Goal: Find contact information: Find contact information

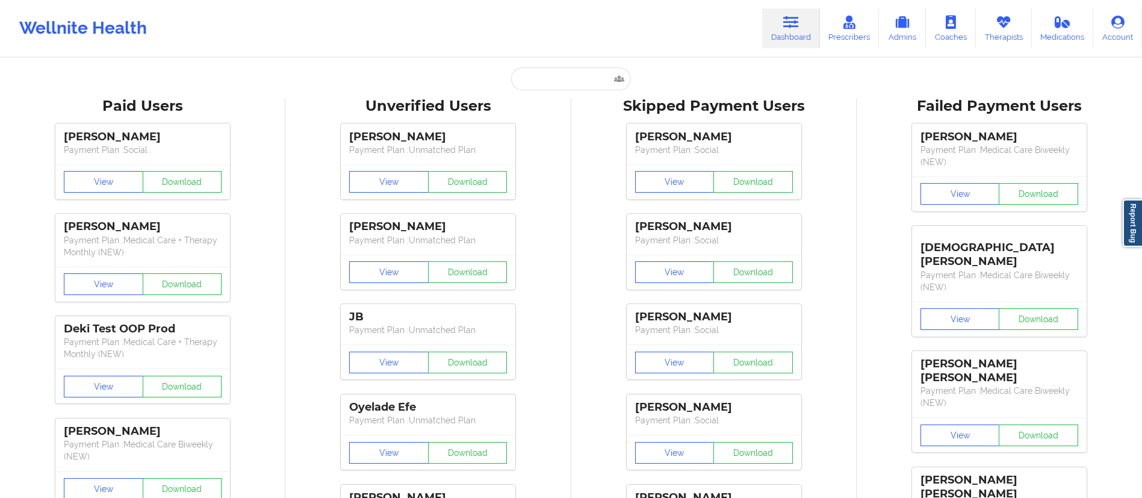
click at [527, 81] on input "text" at bounding box center [570, 78] width 119 height 23
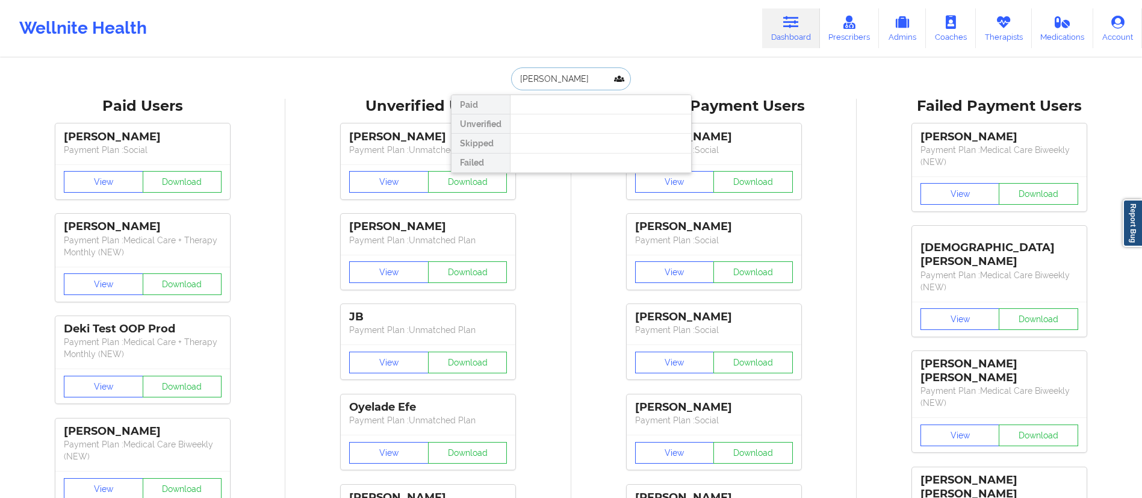
drag, startPoint x: 592, startPoint y: 76, endPoint x: 556, endPoint y: 70, distance: 36.6
click at [555, 69] on input "[PERSON_NAME]" at bounding box center [570, 78] width 119 height 23
click at [568, 81] on input "[PERSON_NAME]" at bounding box center [570, 78] width 119 height 23
drag, startPoint x: 583, startPoint y: 73, endPoint x: 528, endPoint y: 81, distance: 55.3
click at [521, 82] on input "[PERSON_NAME]" at bounding box center [570, 78] width 119 height 23
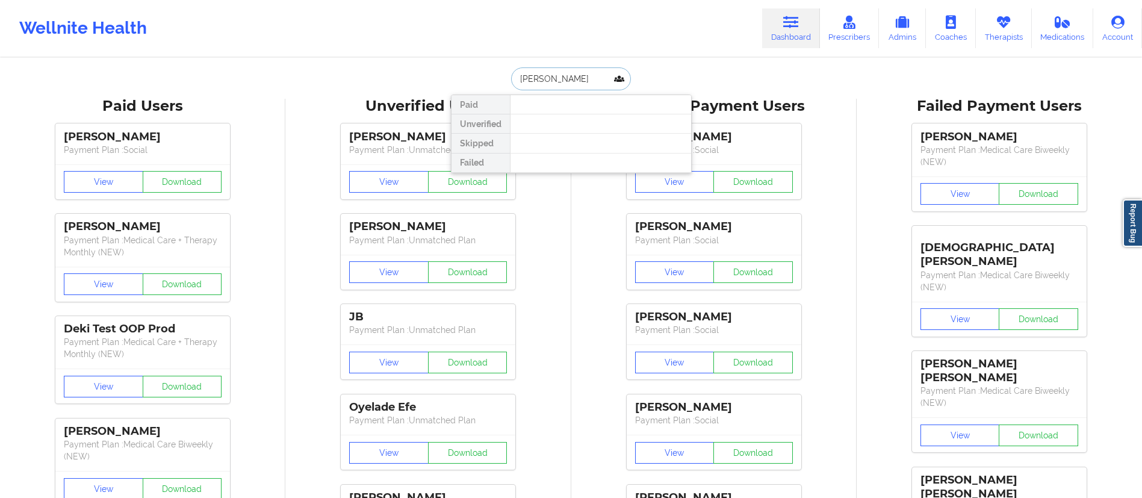
type input "T"
type input "[PERSON_NAME]"
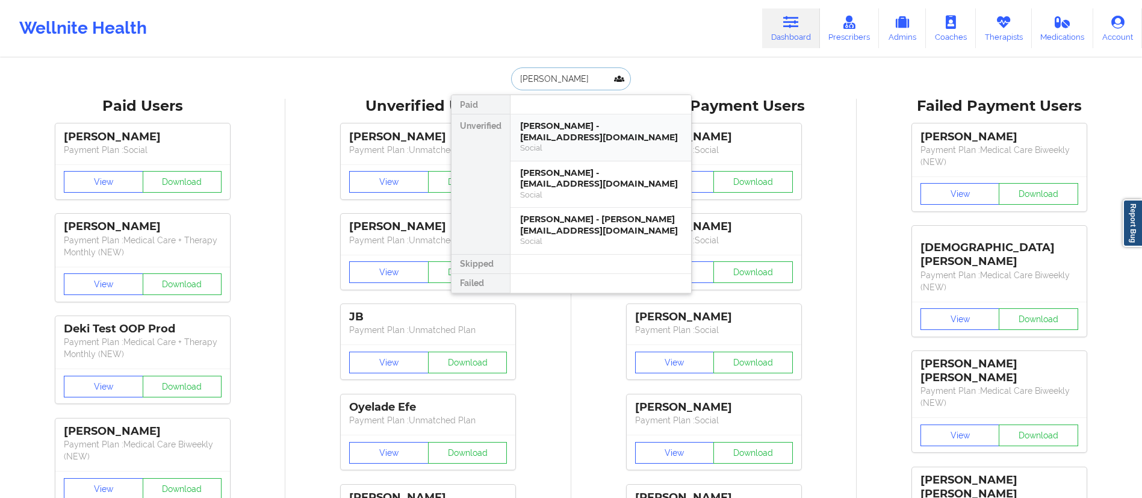
click at [591, 145] on div "Social" at bounding box center [600, 148] width 161 height 10
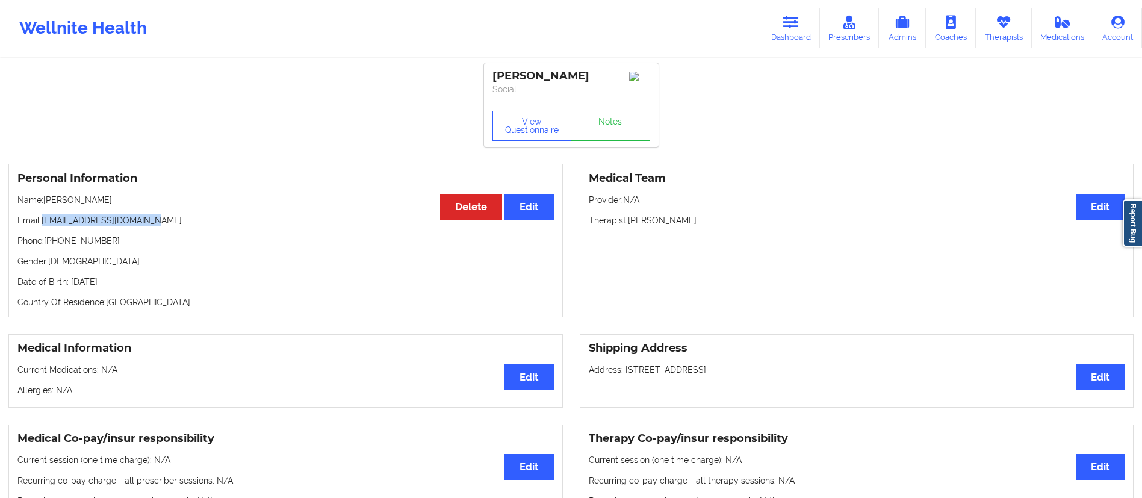
drag, startPoint x: 46, startPoint y: 223, endPoint x: 192, endPoint y: 225, distance: 146.3
click at [192, 225] on p "Email: [EMAIL_ADDRESS][DOMAIN_NAME]" at bounding box center [285, 220] width 536 height 12
copy p "[EMAIL_ADDRESS][DOMAIN_NAME]"
click at [795, 36] on link "Dashboard" at bounding box center [791, 28] width 58 height 40
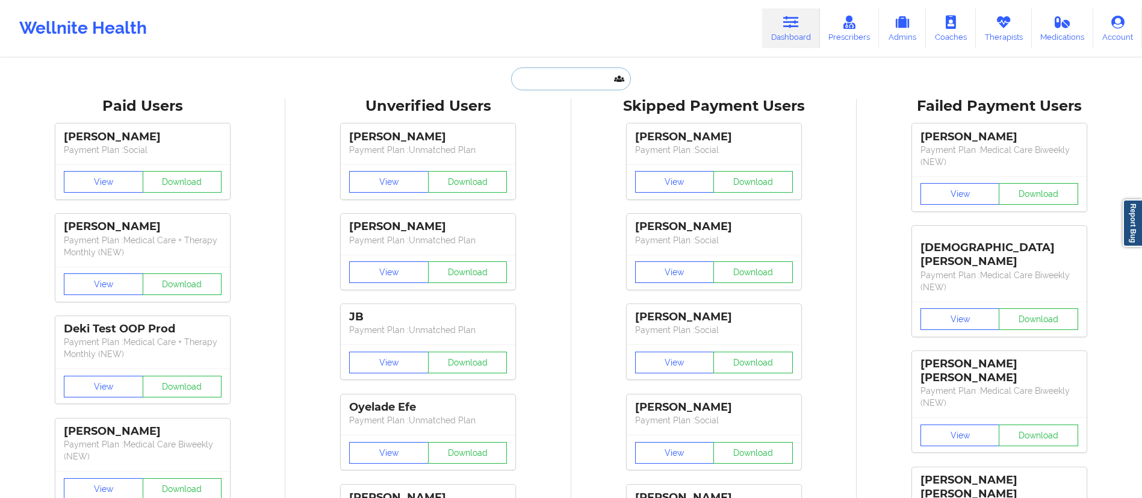
click at [592, 76] on input "text" at bounding box center [570, 78] width 119 height 23
paste input "[PERSON_NAME]"
type input "[PERSON_NAME]"
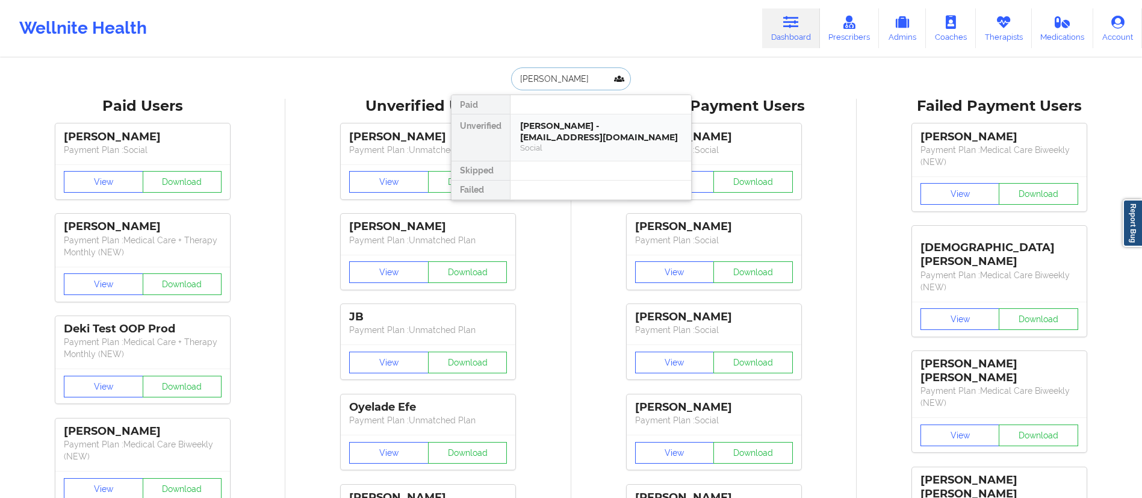
click at [590, 145] on div "[PERSON_NAME] - [EMAIL_ADDRESS][DOMAIN_NAME] Social" at bounding box center [601, 137] width 181 height 46
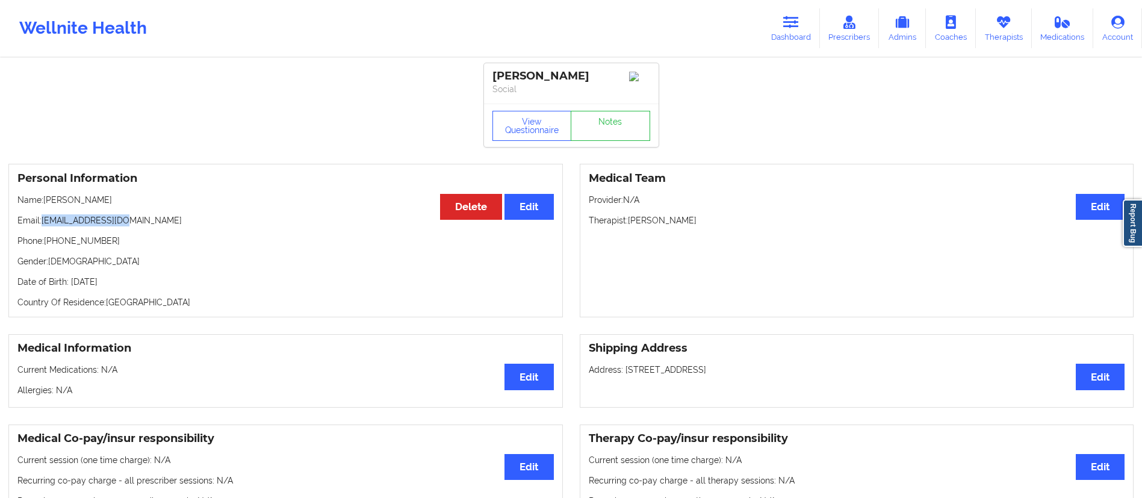
drag, startPoint x: 43, startPoint y: 225, endPoint x: 192, endPoint y: 227, distance: 149.3
click at [192, 226] on p "Email: [EMAIL_ADDRESS][DOMAIN_NAME]" at bounding box center [285, 220] width 536 height 12
copy p "[EMAIL_ADDRESS][DOMAIN_NAME]"
click at [788, 30] on link "Dashboard" at bounding box center [791, 28] width 58 height 40
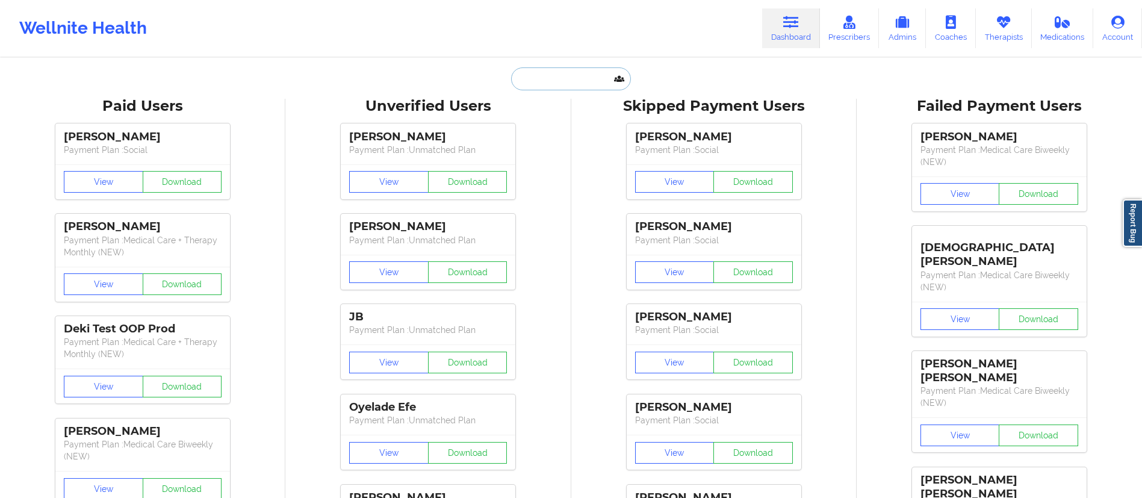
click at [567, 81] on input "text" at bounding box center [570, 78] width 119 height 23
paste input "[PERSON_NAME]"
type input "[PERSON_NAME]"
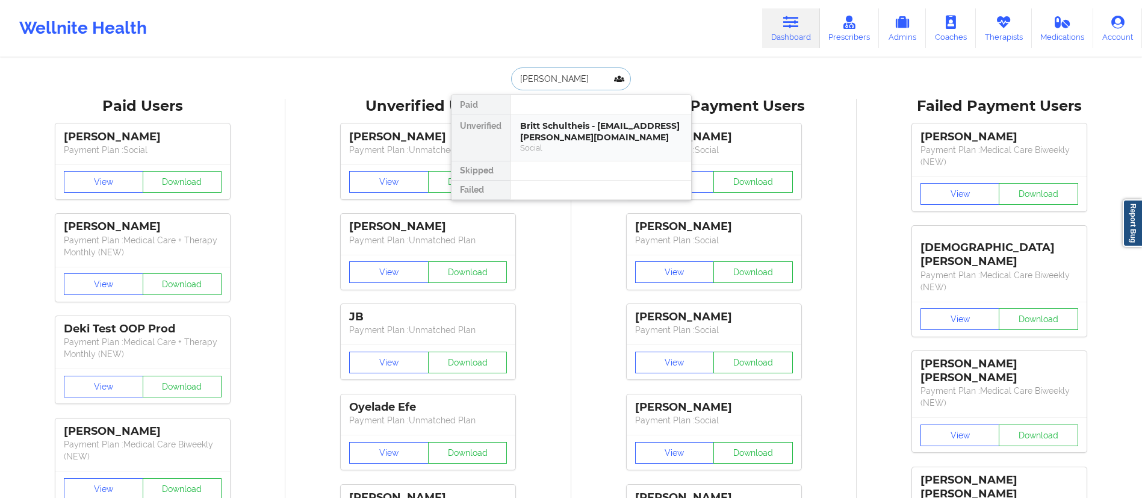
click at [534, 136] on div "Britt Schultheis - [EMAIL_ADDRESS][PERSON_NAME][DOMAIN_NAME]" at bounding box center [600, 131] width 161 height 22
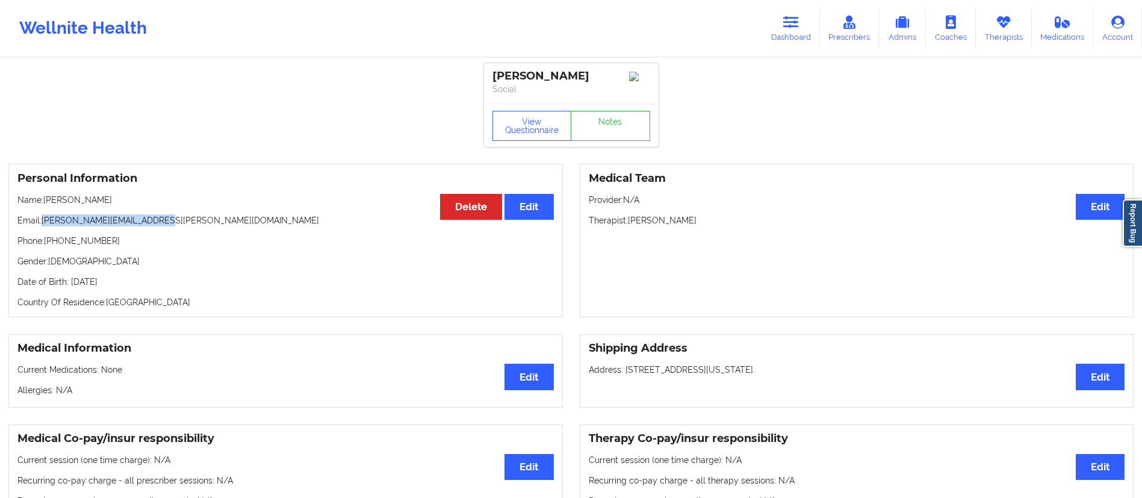
drag, startPoint x: 42, startPoint y: 224, endPoint x: 170, endPoint y: 223, distance: 127.6
click at [169, 221] on p "Email: [PERSON_NAME][EMAIL_ADDRESS][PERSON_NAME][DOMAIN_NAME]" at bounding box center [285, 220] width 536 height 12
copy p "[PERSON_NAME][EMAIL_ADDRESS][PERSON_NAME][DOMAIN_NAME]"
click at [799, 26] on icon at bounding box center [791, 22] width 16 height 13
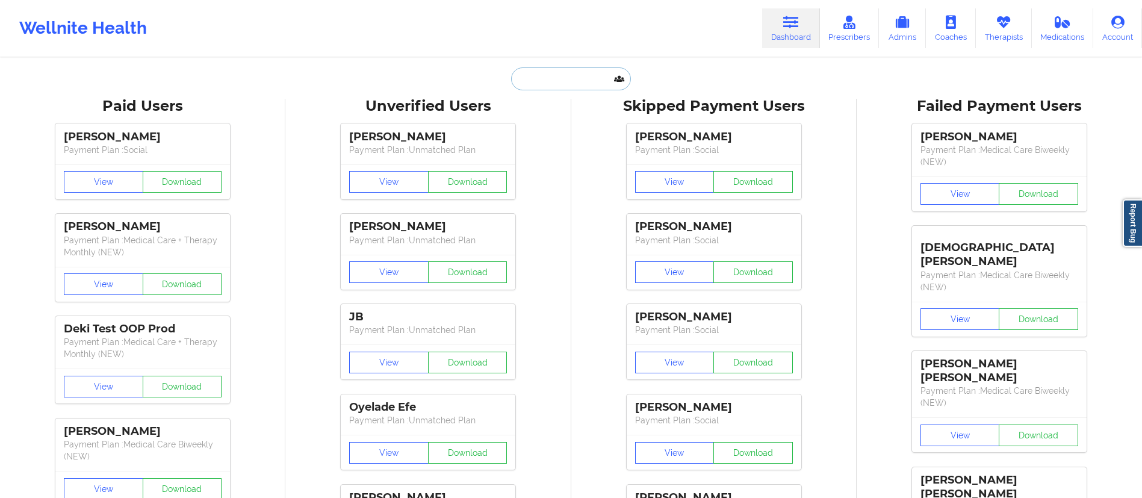
click at [588, 83] on input "text" at bounding box center [570, 78] width 119 height 23
paste input "[PERSON_NAME]"
type input "[PERSON_NAME]"
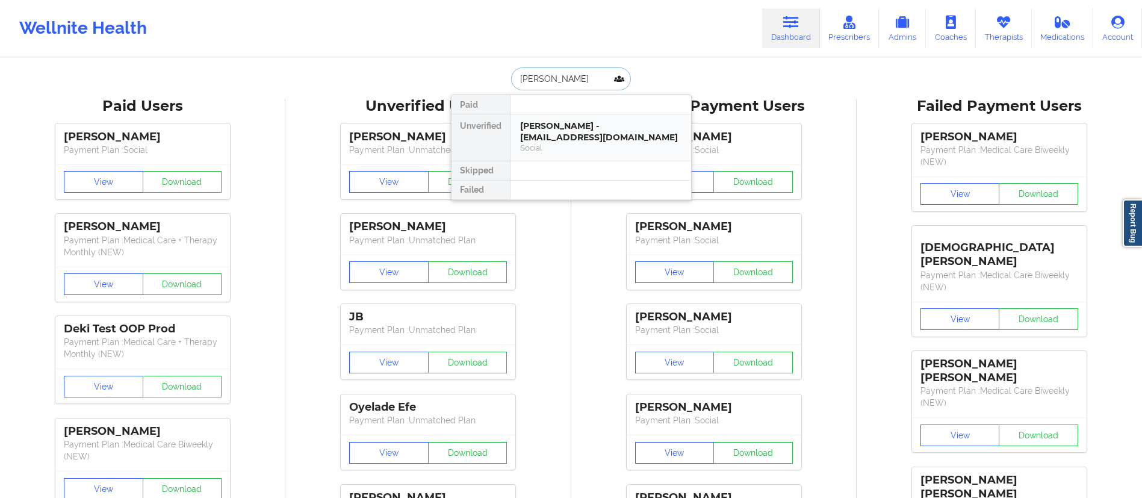
click at [571, 141] on div "[PERSON_NAME] - [EMAIL_ADDRESS][DOMAIN_NAME]" at bounding box center [600, 131] width 161 height 22
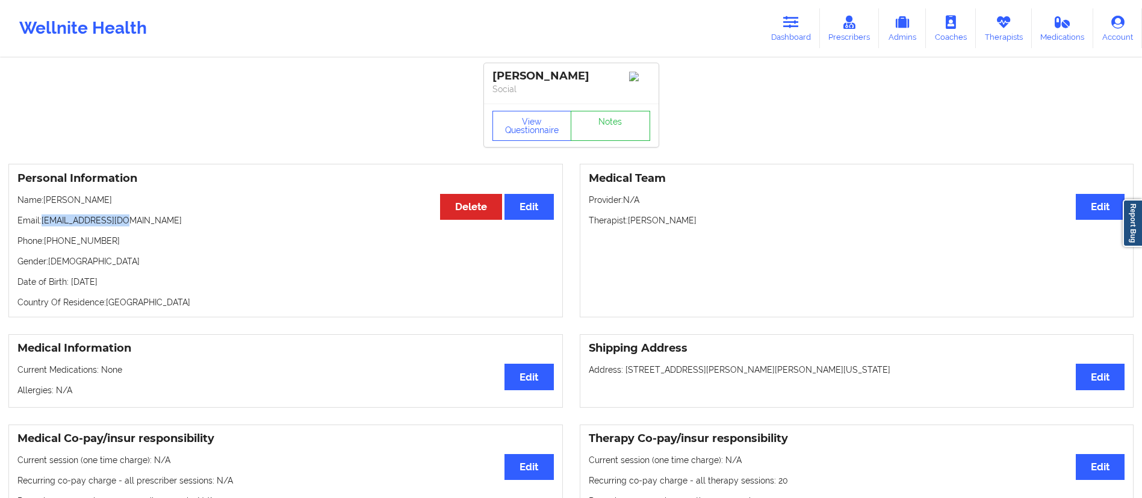
drag, startPoint x: 43, startPoint y: 219, endPoint x: 168, endPoint y: 220, distance: 125.2
click at [168, 220] on p "Email: [EMAIL_ADDRESS][DOMAIN_NAME]" at bounding box center [285, 220] width 536 height 12
copy p "[EMAIL_ADDRESS][DOMAIN_NAME]"
click at [817, 2] on div "Wellnite Health Dashboard Prescribers Admins Coaches Therapists Medications Acc…" at bounding box center [571, 28] width 1142 height 57
click at [791, 26] on icon at bounding box center [791, 22] width 16 height 13
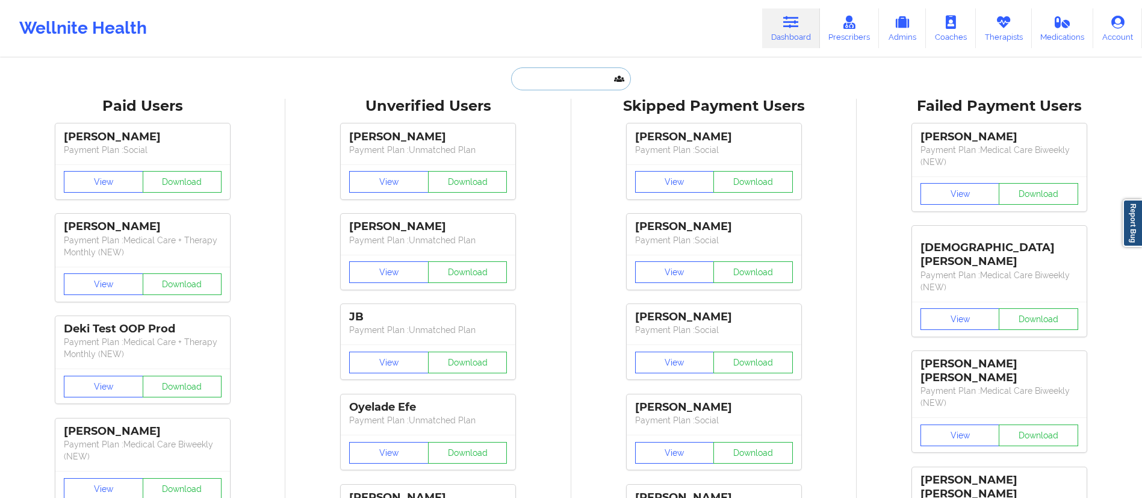
click at [580, 81] on input "text" at bounding box center [570, 78] width 119 height 23
paste input "[PERSON_NAME]"
type input "[PERSON_NAME]"
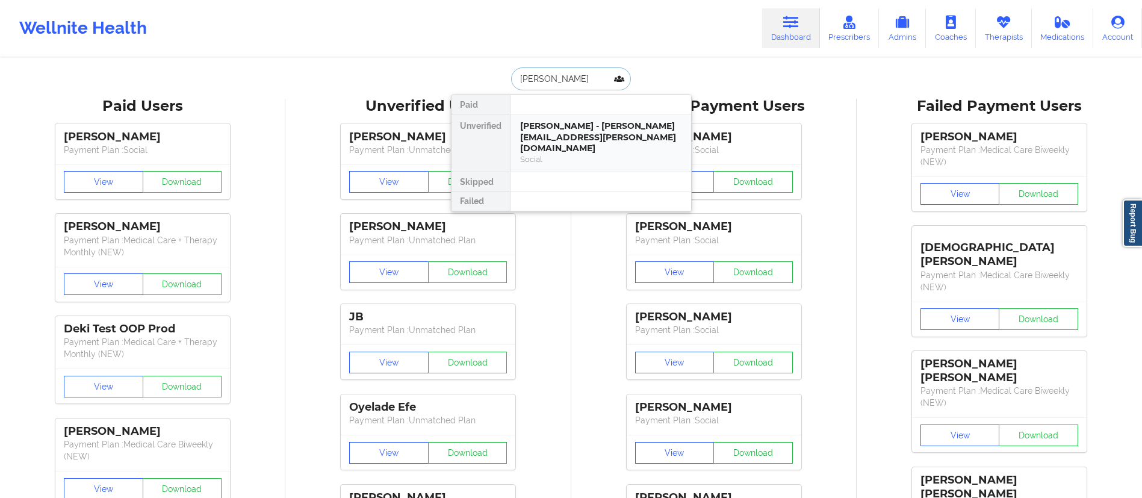
click at [587, 154] on div "Social" at bounding box center [600, 159] width 161 height 10
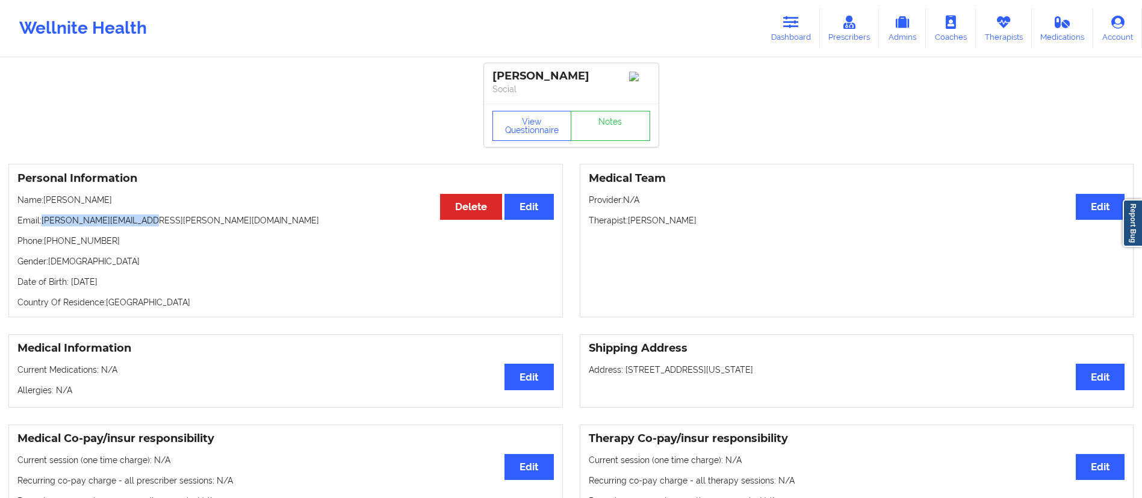
drag, startPoint x: 48, startPoint y: 225, endPoint x: 215, endPoint y: 214, distance: 167.7
click at [215, 214] on div "Personal Information Edit Delete Name: [PERSON_NAME] Email: [PERSON_NAME][EMAIL…" at bounding box center [285, 241] width 555 height 154
click at [772, 22] on link "Dashboard" at bounding box center [791, 28] width 58 height 40
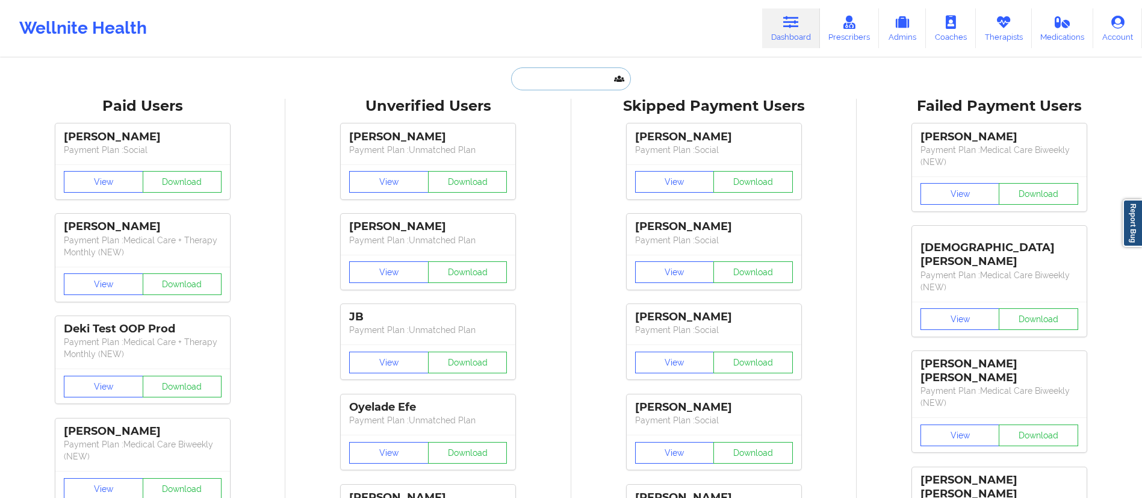
click at [606, 79] on input "text" at bounding box center [570, 78] width 119 height 23
paste input "[PERSON_NAME]"
type input "[PERSON_NAME]"
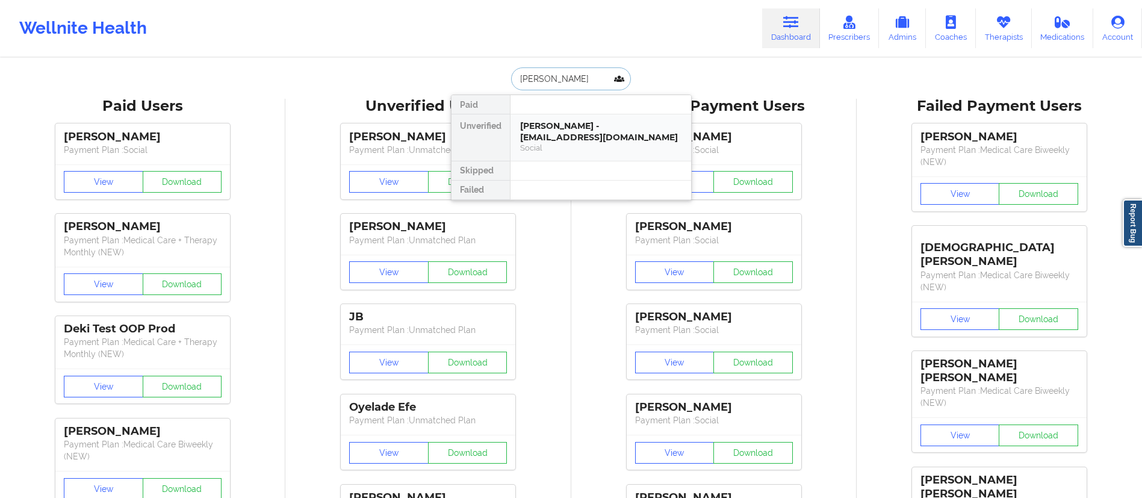
click at [570, 143] on div "Social" at bounding box center [600, 148] width 161 height 10
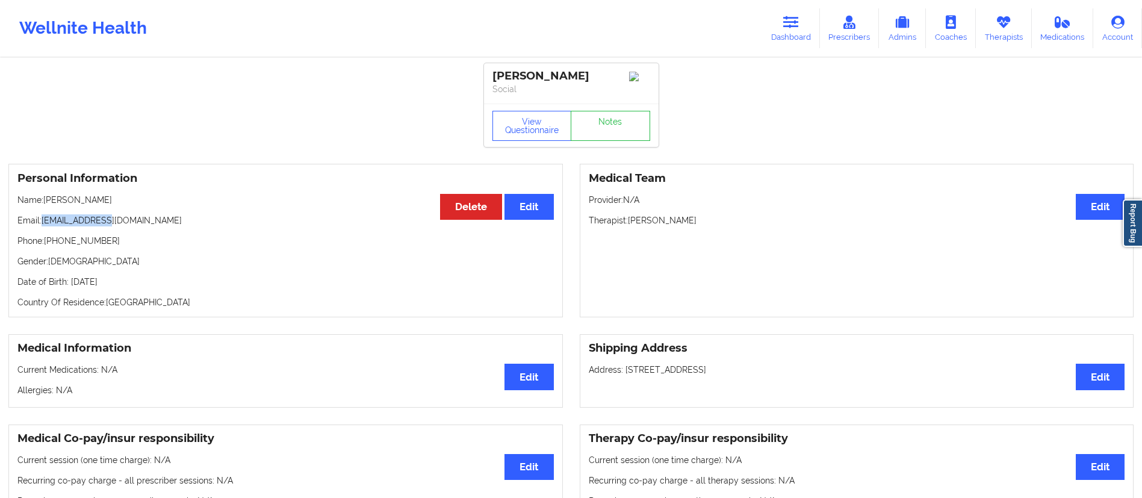
drag, startPoint x: 45, startPoint y: 220, endPoint x: 142, endPoint y: 211, distance: 98.0
click at [142, 211] on div "Personal Information Edit Delete Name: [PERSON_NAME] Email: [EMAIL_ADDRESS][DOM…" at bounding box center [285, 241] width 555 height 154
copy p "[EMAIL_ADDRESS][DOMAIN_NAME]"
click at [779, 27] on link "Dashboard" at bounding box center [791, 28] width 58 height 40
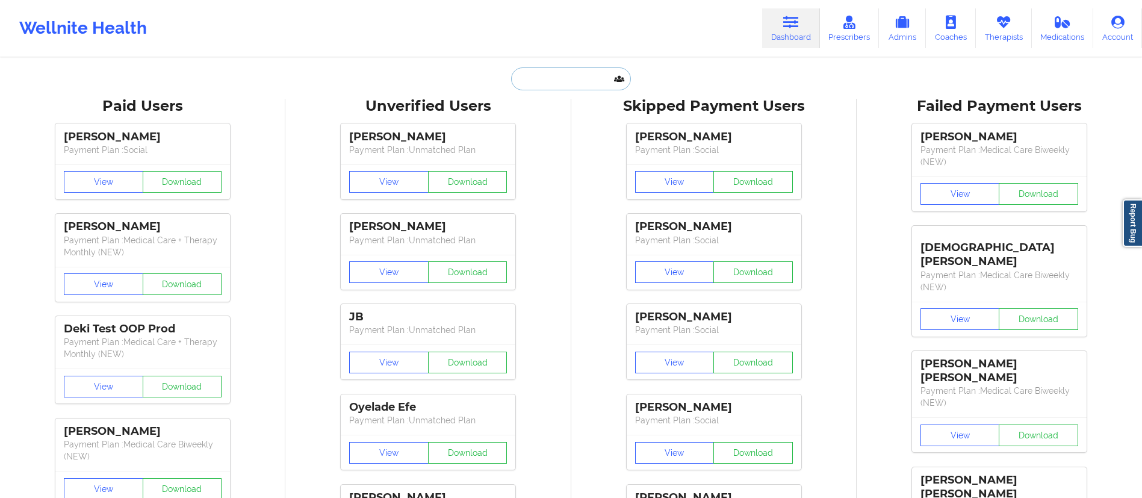
click at [518, 81] on input "text" at bounding box center [570, 78] width 119 height 23
paste input "[PERSON_NAME]"
type input "[PERSON_NAME]"
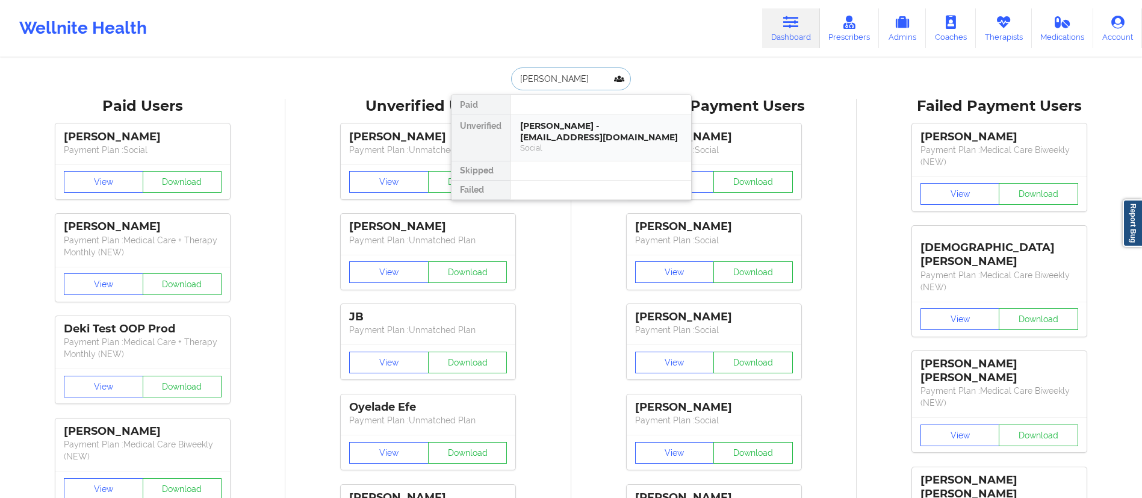
click at [565, 132] on div "[PERSON_NAME] - [EMAIL_ADDRESS][DOMAIN_NAME]" at bounding box center [600, 131] width 161 height 22
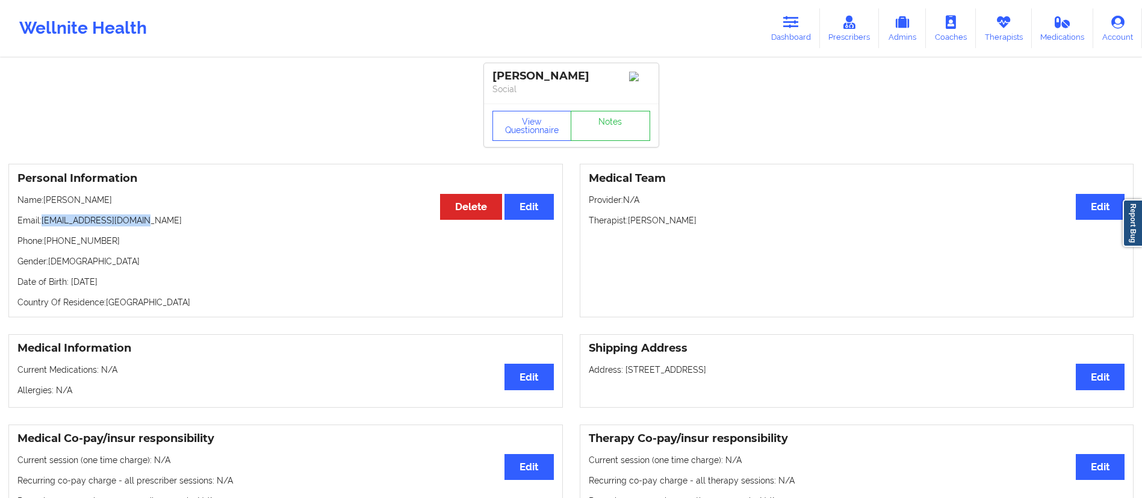
drag, startPoint x: 42, startPoint y: 223, endPoint x: 199, endPoint y: 226, distance: 157.2
click at [199, 226] on p "Email: [EMAIL_ADDRESS][DOMAIN_NAME]" at bounding box center [285, 220] width 536 height 12
copy p "[EMAIL_ADDRESS][DOMAIN_NAME]"
drag, startPoint x: 782, startPoint y: 24, endPoint x: 720, endPoint y: 50, distance: 67.8
click at [782, 24] on link "Dashboard" at bounding box center [791, 28] width 58 height 40
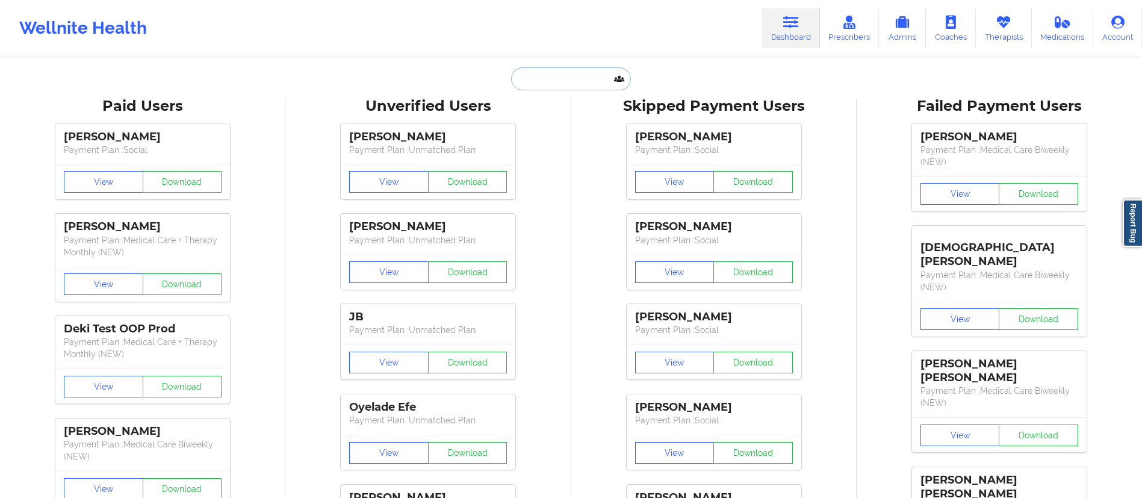
click at [551, 81] on input "text" at bounding box center [570, 78] width 119 height 23
paste input "[PERSON_NAME]"
type input "[PERSON_NAME]"
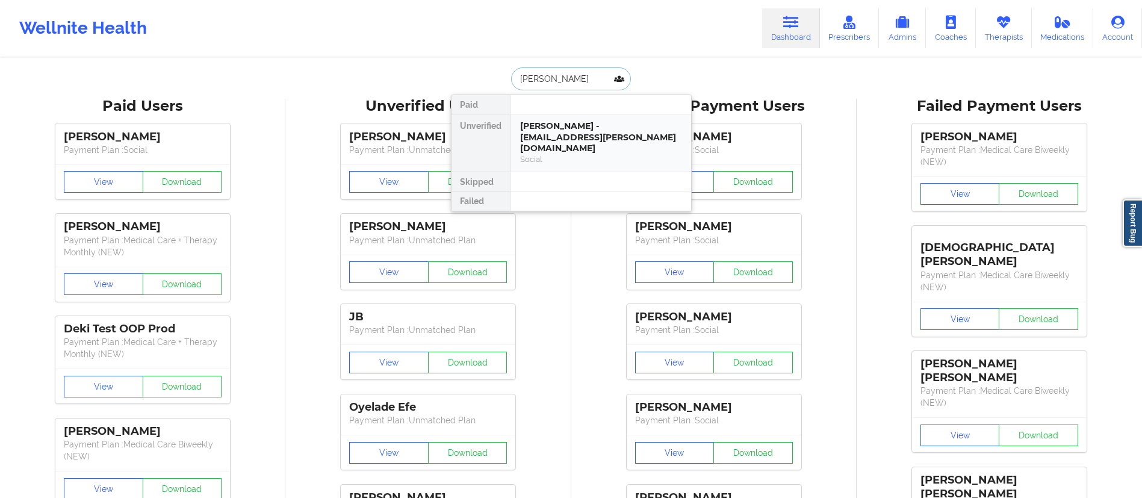
click at [586, 131] on div "[PERSON_NAME] - [EMAIL_ADDRESS][PERSON_NAME][DOMAIN_NAME]" at bounding box center [600, 137] width 161 height 34
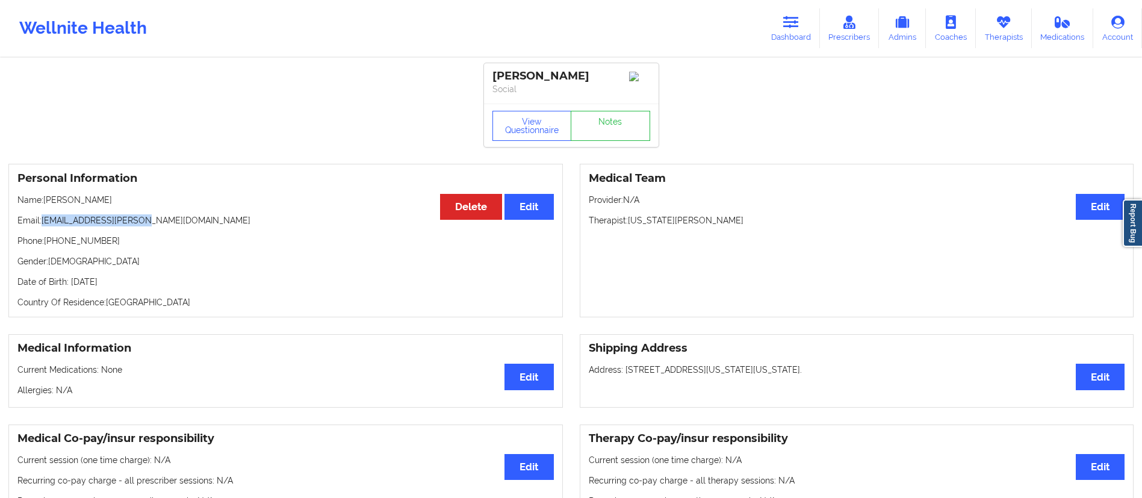
drag, startPoint x: 44, startPoint y: 223, endPoint x: 163, endPoint y: 219, distance: 119.3
click at [163, 219] on p "Email: [EMAIL_ADDRESS][PERSON_NAME][DOMAIN_NAME]" at bounding box center [285, 220] width 536 height 12
copy p "[EMAIL_ADDRESS][PERSON_NAME][DOMAIN_NAME]"
click at [820, 14] on link "Dashboard" at bounding box center [791, 28] width 58 height 40
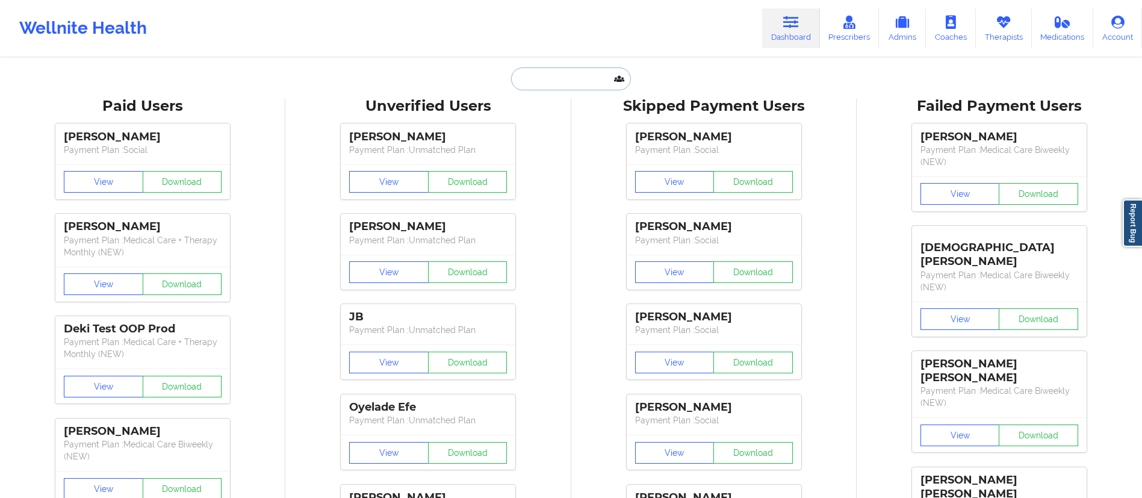
click at [579, 70] on input "text" at bounding box center [570, 78] width 119 height 23
paste input "[PERSON_NAME]"
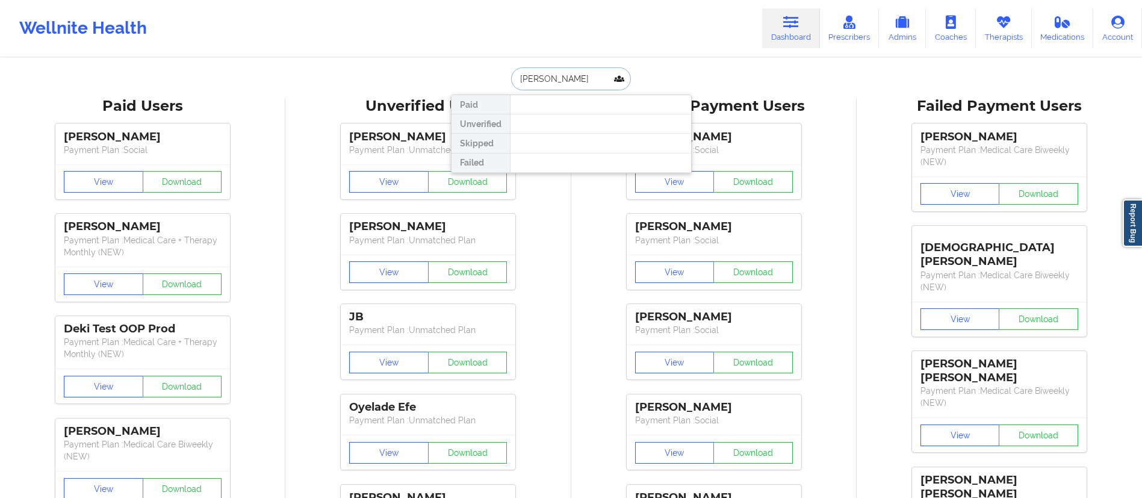
click at [520, 77] on input "[PERSON_NAME]" at bounding box center [570, 78] width 119 height 23
click at [555, 76] on input "[PERSON_NAME]" at bounding box center [570, 78] width 119 height 23
drag, startPoint x: 561, startPoint y: 76, endPoint x: 565, endPoint y: 81, distance: 6.4
click at [561, 76] on input "[PERSON_NAME]" at bounding box center [570, 78] width 119 height 23
click at [558, 80] on input "[PERSON_NAME]" at bounding box center [570, 78] width 119 height 23
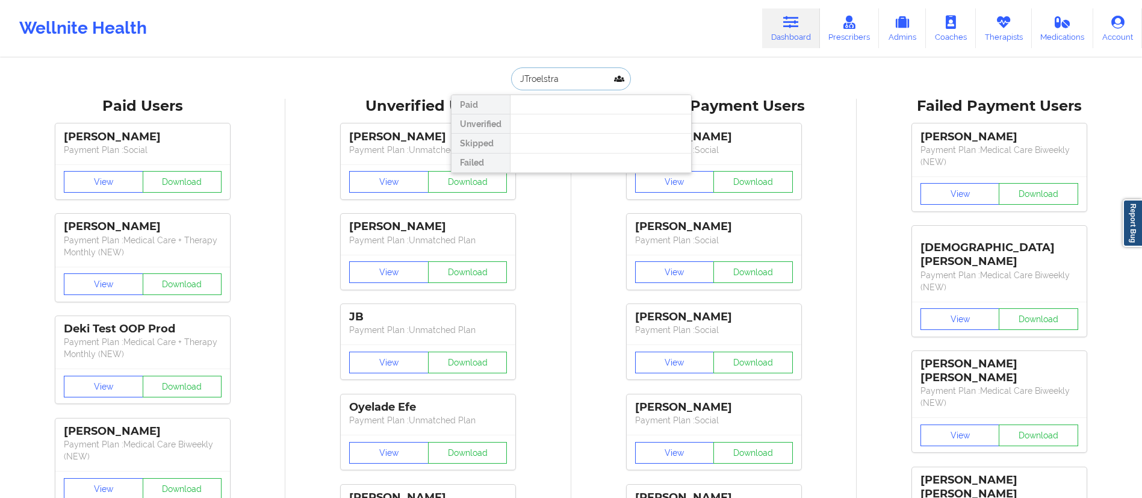
type input "Troelstra"
click at [597, 133] on div "[PERSON_NAME] - [EMAIL_ADDRESS][DOMAIN_NAME]" at bounding box center [600, 131] width 161 height 22
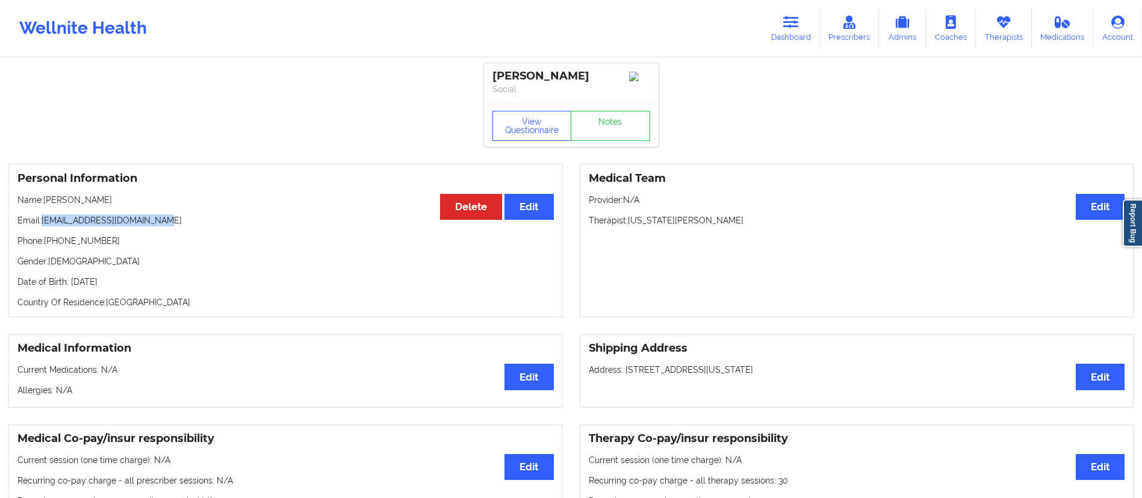
drag, startPoint x: 41, startPoint y: 223, endPoint x: 193, endPoint y: 222, distance: 151.7
click at [193, 222] on p "Email: [EMAIL_ADDRESS][DOMAIN_NAME]" at bounding box center [285, 220] width 536 height 12
click at [132, 234] on div "Personal Information Edit Delete Name: [PERSON_NAME] Email: [EMAIL_ADDRESS][DOM…" at bounding box center [285, 241] width 555 height 154
drag, startPoint x: 44, startPoint y: 222, endPoint x: 161, endPoint y: 229, distance: 117.0
click at [161, 226] on p "Email: [EMAIL_ADDRESS][DOMAIN_NAME]" at bounding box center [285, 220] width 536 height 12
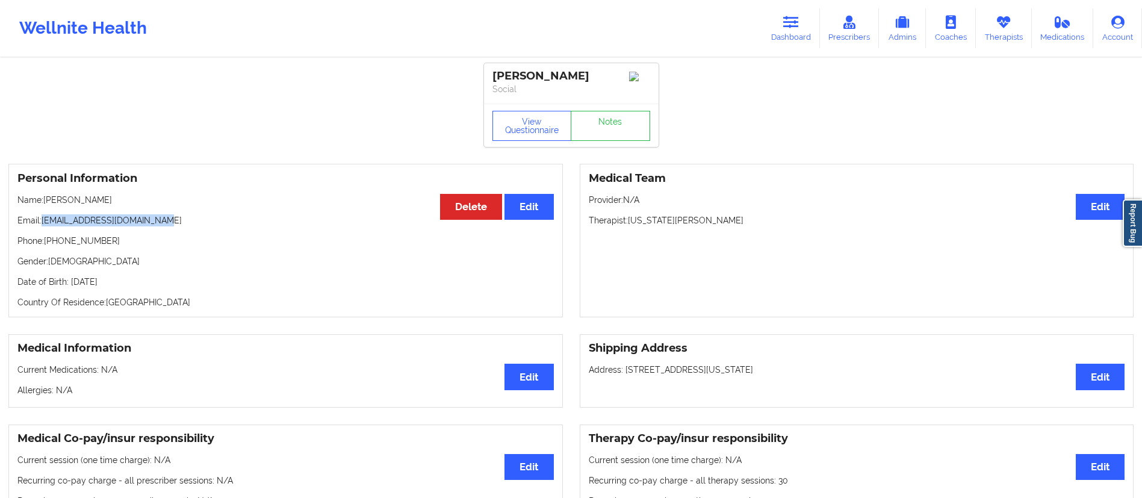
copy p "[EMAIL_ADDRESS][DOMAIN_NAME]"
click at [791, 27] on icon at bounding box center [791, 22] width 16 height 13
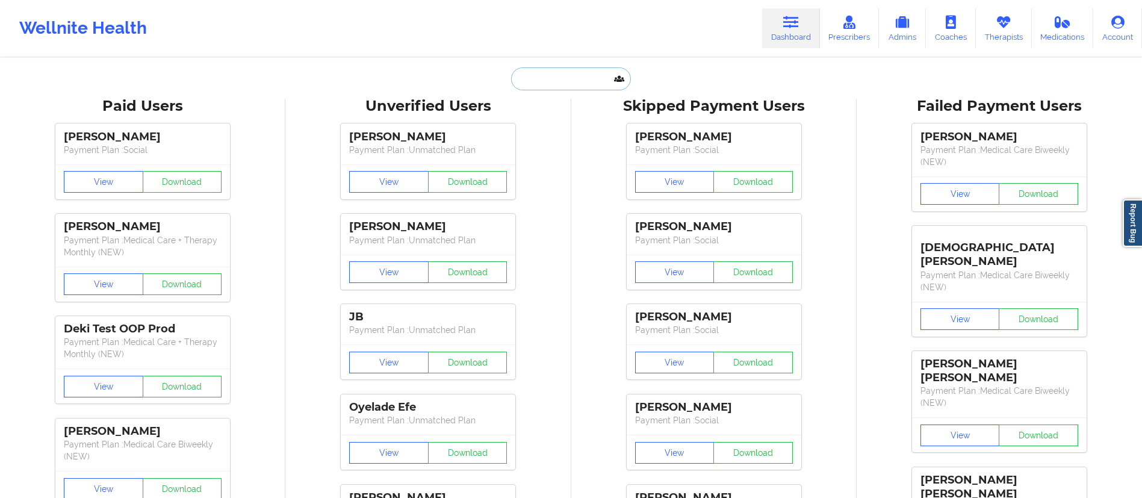
click at [578, 85] on input "text" at bounding box center [570, 78] width 119 height 23
click at [579, 80] on input "text" at bounding box center [570, 78] width 119 height 23
paste input "[PERSON_NAME]"
type input "[PERSON_NAME]"
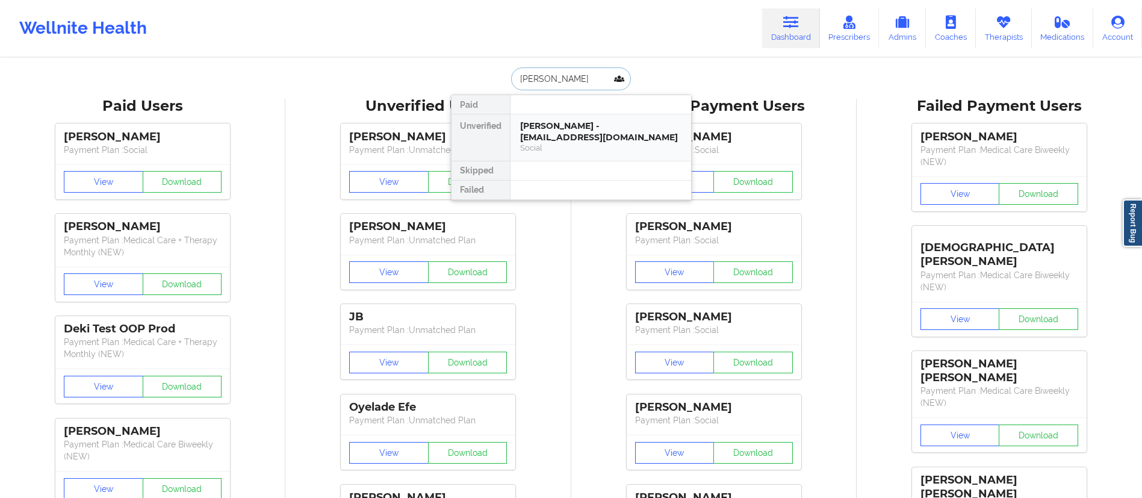
click at [573, 143] on div "Social" at bounding box center [600, 148] width 161 height 10
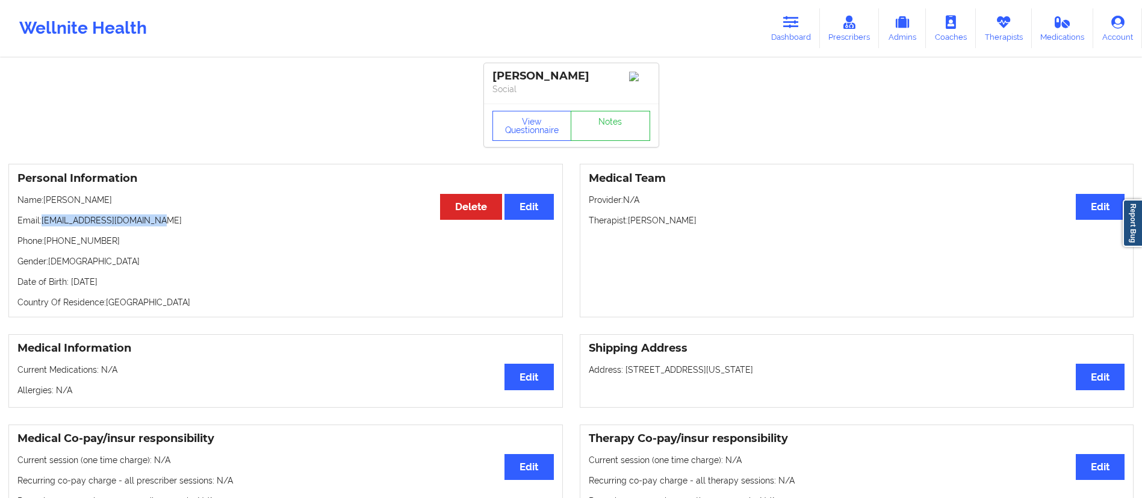
drag, startPoint x: 42, startPoint y: 225, endPoint x: 223, endPoint y: 256, distance: 184.4
click at [223, 226] on p "Email: [EMAIL_ADDRESS][DOMAIN_NAME]" at bounding box center [285, 220] width 536 height 12
copy p "[EMAIL_ADDRESS][DOMAIN_NAME]"
click at [795, 29] on link "Dashboard" at bounding box center [791, 28] width 58 height 40
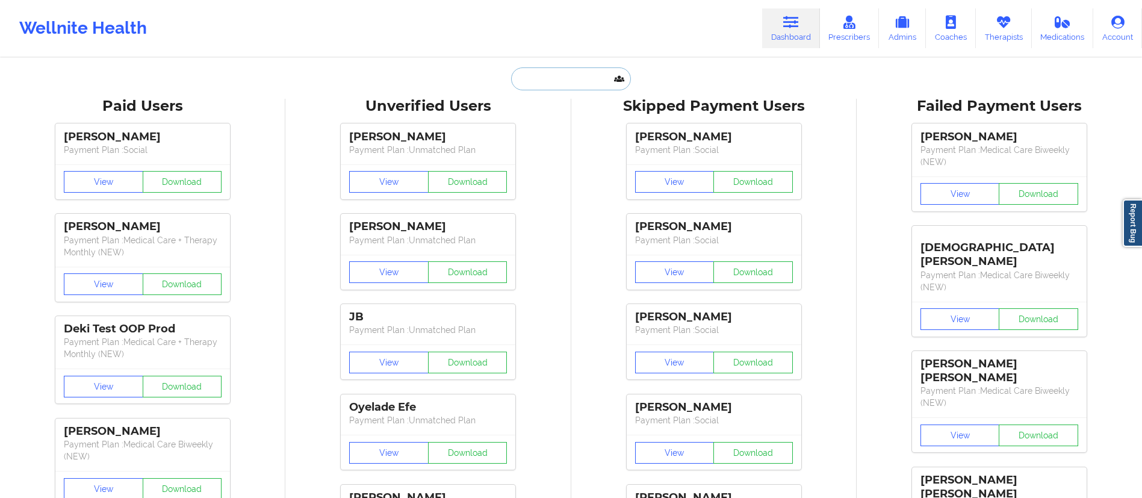
click at [563, 83] on input "text" at bounding box center [570, 78] width 119 height 23
paste input "[PERSON_NAME] P"
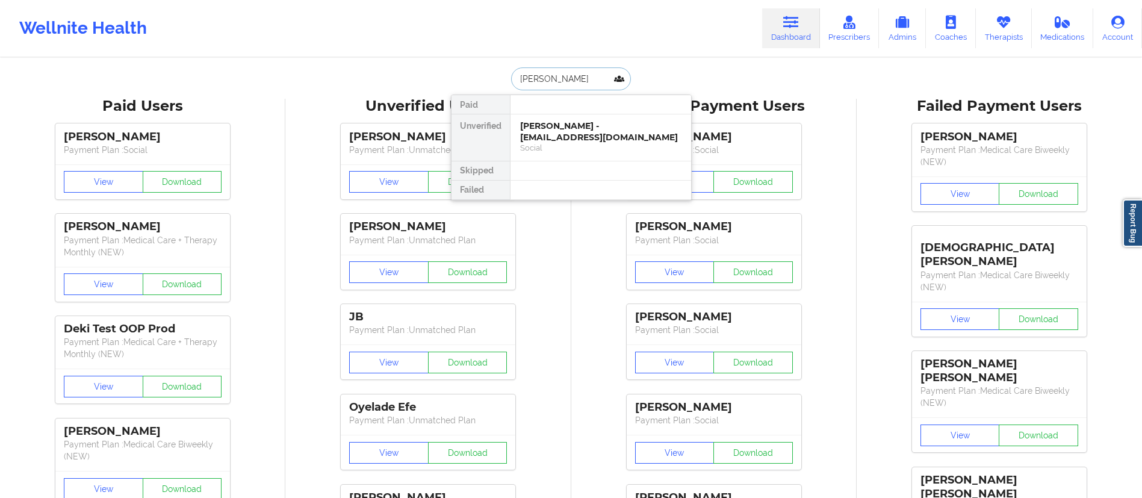
drag, startPoint x: 535, startPoint y: 69, endPoint x: 453, endPoint y: 76, distance: 82.8
click at [453, 76] on div "[PERSON_NAME] Paid Unverified [PERSON_NAME] - [EMAIL_ADDRESS][DOMAIN_NAME] Soci…" at bounding box center [571, 78] width 241 height 23
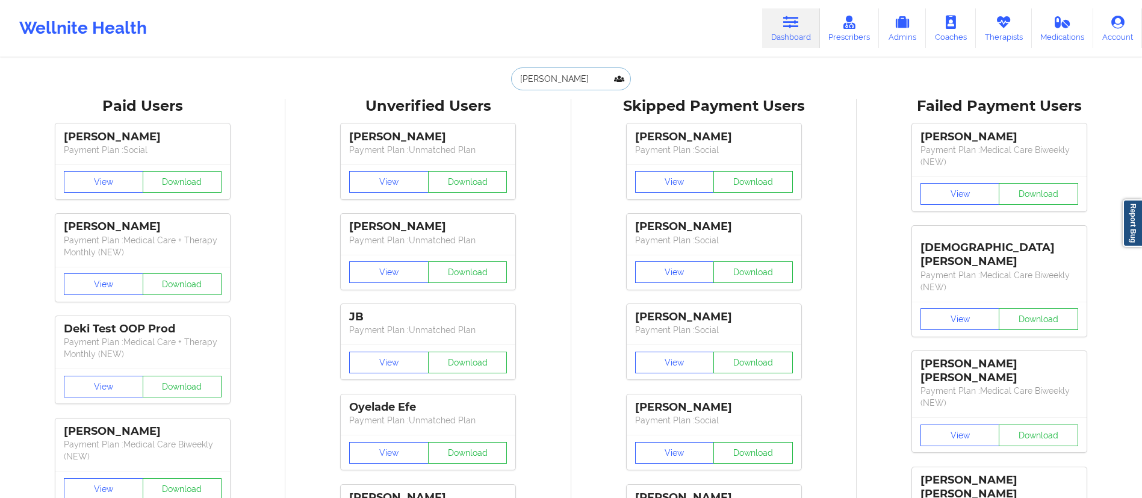
paste input "[PERSON_NAME]"
type input "[PERSON_NAME]"
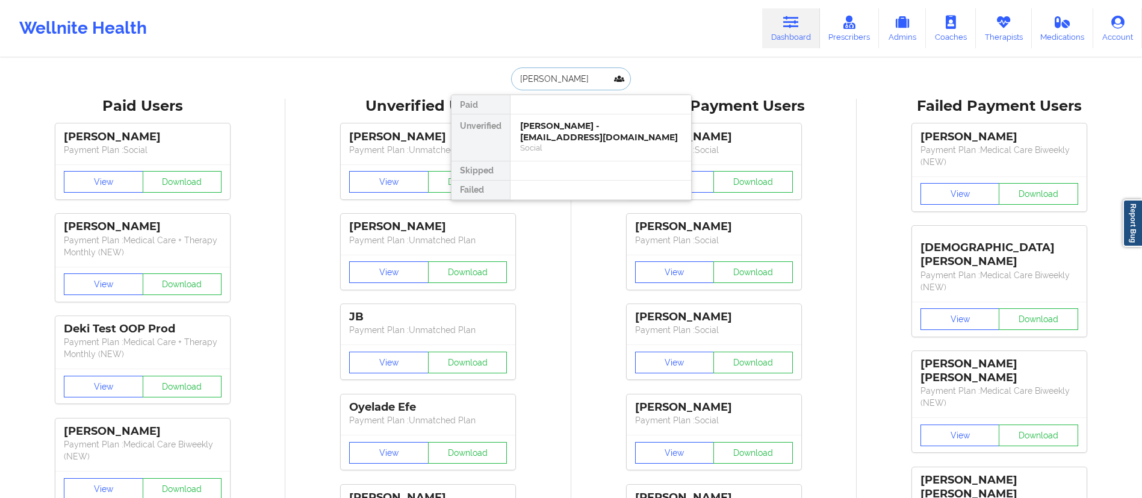
click at [564, 145] on div "Social" at bounding box center [600, 148] width 161 height 10
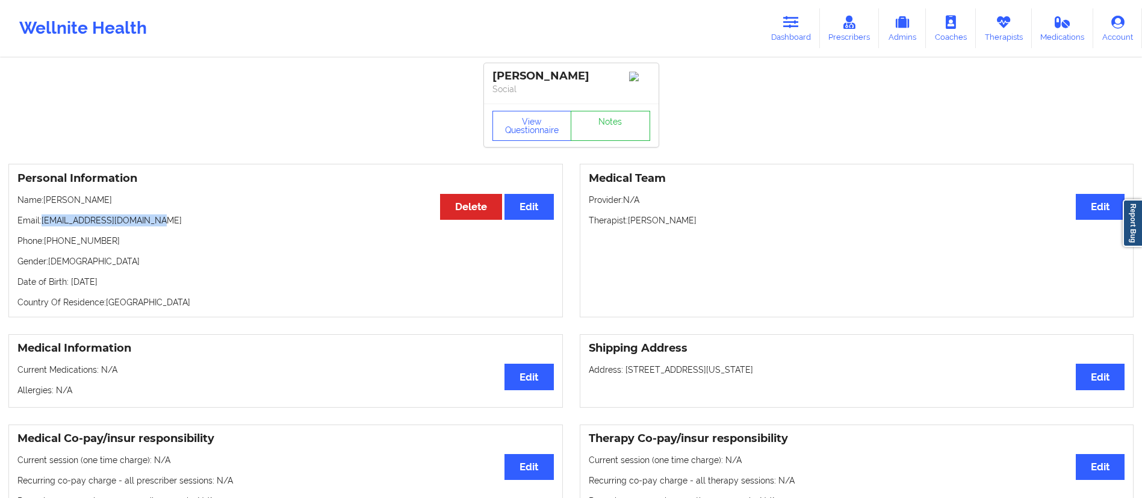
drag, startPoint x: 42, startPoint y: 222, endPoint x: 213, endPoint y: 223, distance: 170.4
click at [213, 223] on p "Email: [EMAIL_ADDRESS][DOMAIN_NAME]" at bounding box center [285, 220] width 536 height 12
click at [801, 33] on link "Dashboard" at bounding box center [791, 28] width 58 height 40
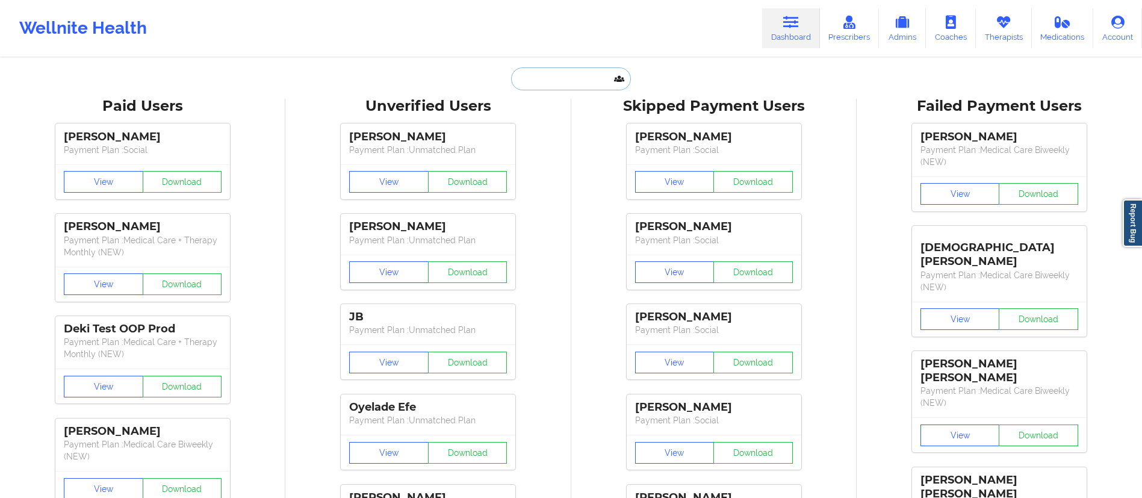
click at [565, 77] on input "text" at bounding box center [570, 78] width 119 height 23
paste input "[PERSON_NAME]"
type input "[PERSON_NAME]"
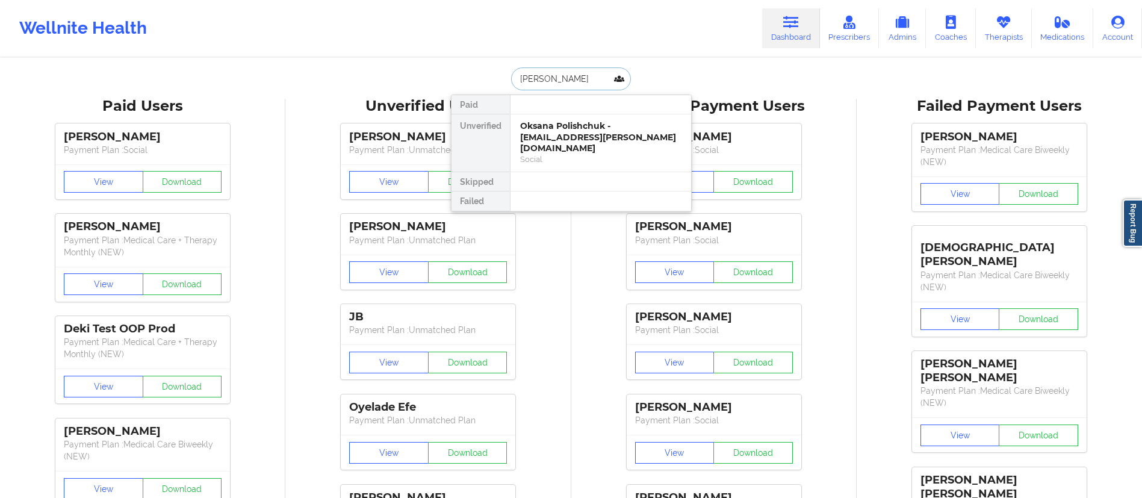
click at [580, 138] on div "Oksana Polishchuk - [EMAIL_ADDRESS][PERSON_NAME][DOMAIN_NAME]" at bounding box center [600, 137] width 161 height 34
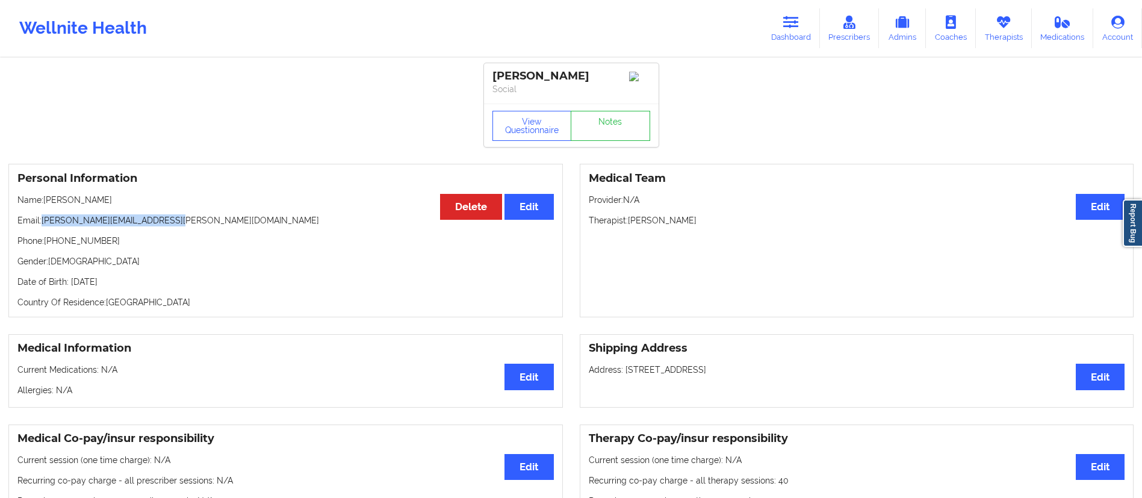
drag, startPoint x: 43, startPoint y: 224, endPoint x: 214, endPoint y: 222, distance: 170.4
click at [214, 222] on p "Email: [PERSON_NAME][EMAIL_ADDRESS][PERSON_NAME][DOMAIN_NAME]" at bounding box center [285, 220] width 536 height 12
drag, startPoint x: 46, startPoint y: 203, endPoint x: 200, endPoint y: 188, distance: 154.8
click at [200, 188] on div "Personal Information Edit Delete Name: [PERSON_NAME] Email: [PERSON_NAME][EMAIL…" at bounding box center [285, 241] width 555 height 154
drag, startPoint x: 46, startPoint y: 200, endPoint x: 216, endPoint y: 193, distance: 169.9
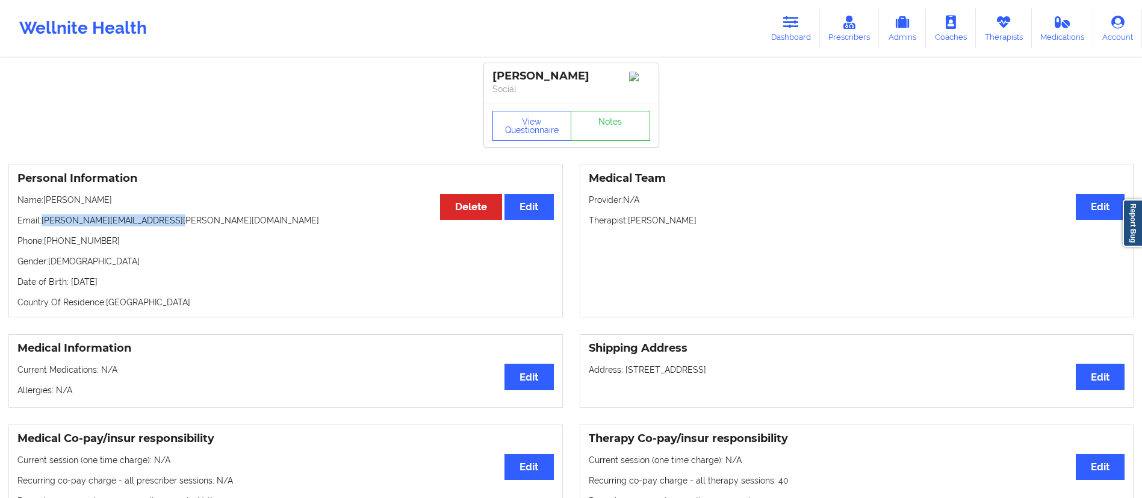
click at [207, 203] on p "Name: [PERSON_NAME]" at bounding box center [285, 200] width 536 height 12
click at [792, 37] on link "Dashboard" at bounding box center [791, 28] width 58 height 40
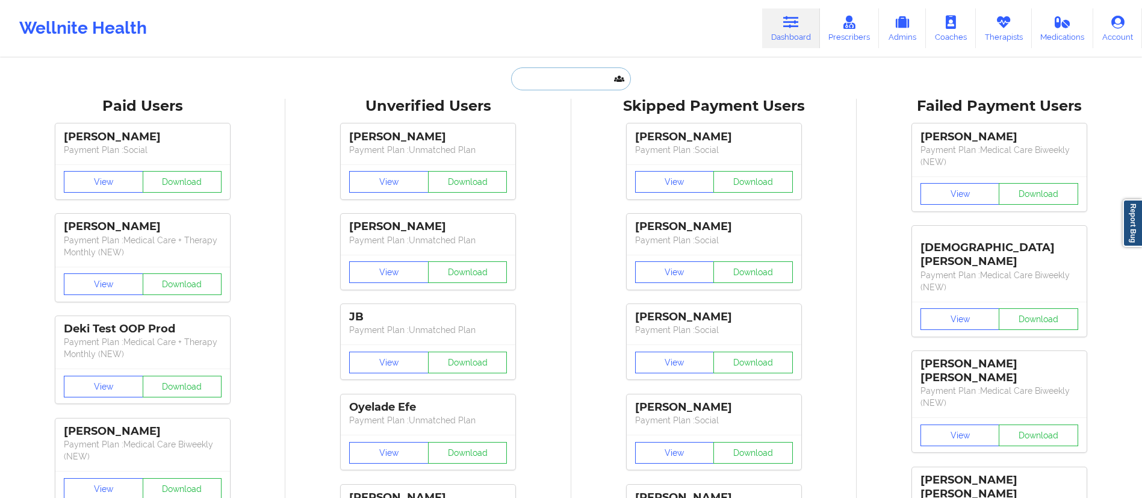
click at [595, 88] on input "text" at bounding box center [570, 78] width 119 height 23
paste input "[PERSON_NAME]"
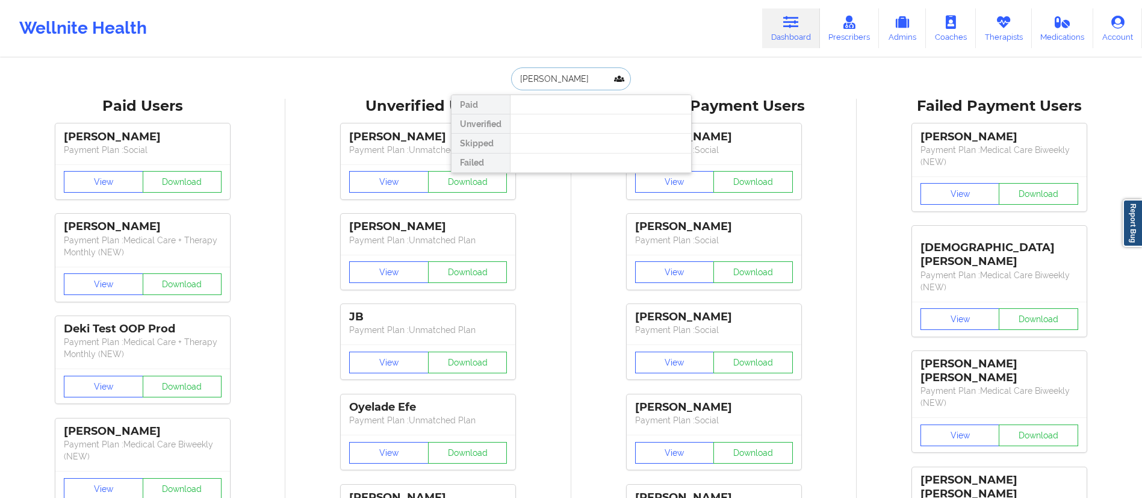
click at [532, 79] on input "[PERSON_NAME]" at bounding box center [570, 78] width 119 height 23
drag, startPoint x: 536, startPoint y: 79, endPoint x: 514, endPoint y: 81, distance: 22.4
click at [514, 81] on input "[PERSON_NAME]" at bounding box center [570, 78] width 119 height 23
drag, startPoint x: 547, startPoint y: 75, endPoint x: 511, endPoint y: 76, distance: 36.1
click at [511, 76] on input "[PERSON_NAME]" at bounding box center [570, 78] width 119 height 23
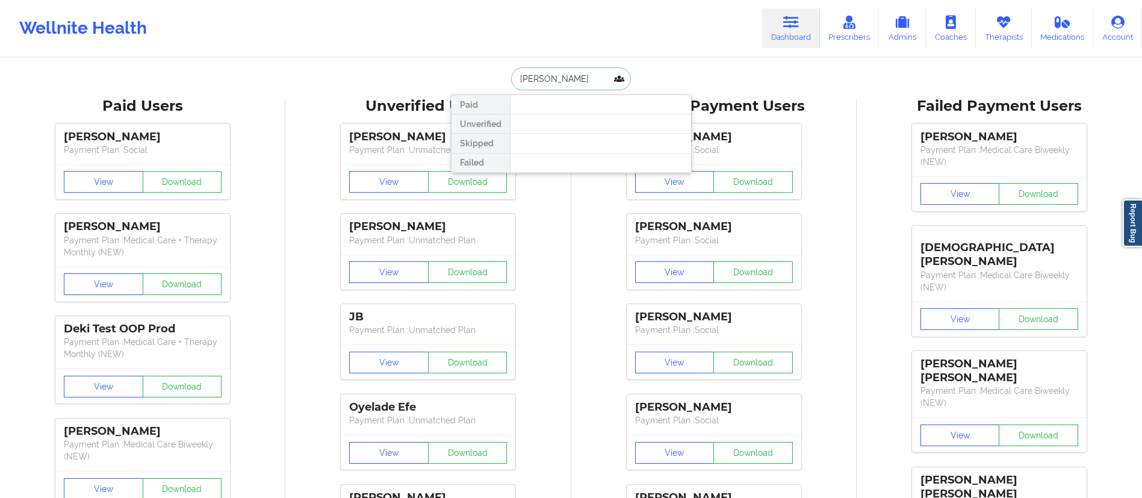
paste input "[PERSON_NAME]"
type input "[PERSON_NAME]"
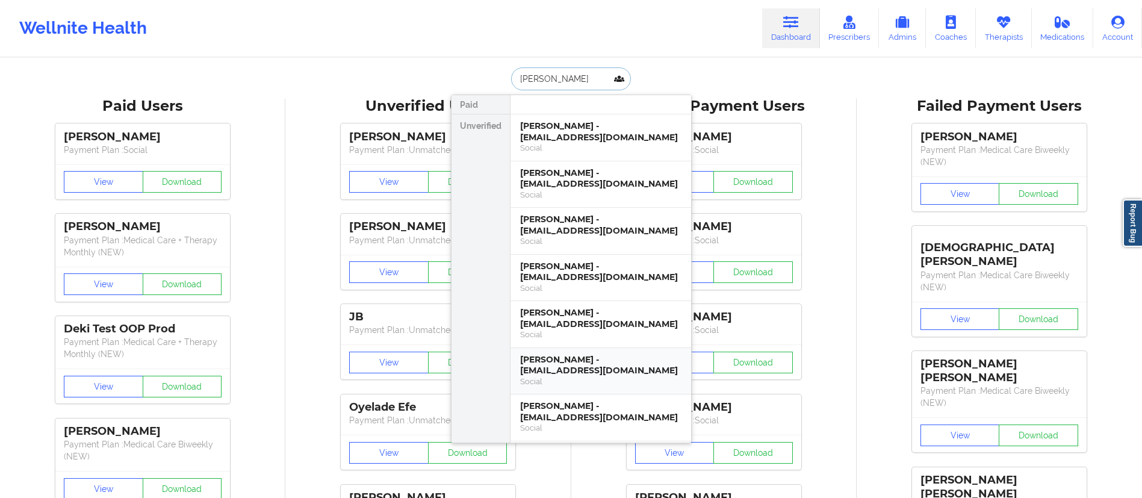
click at [571, 354] on div "[PERSON_NAME] - [EMAIL_ADDRESS][DOMAIN_NAME]" at bounding box center [600, 365] width 161 height 22
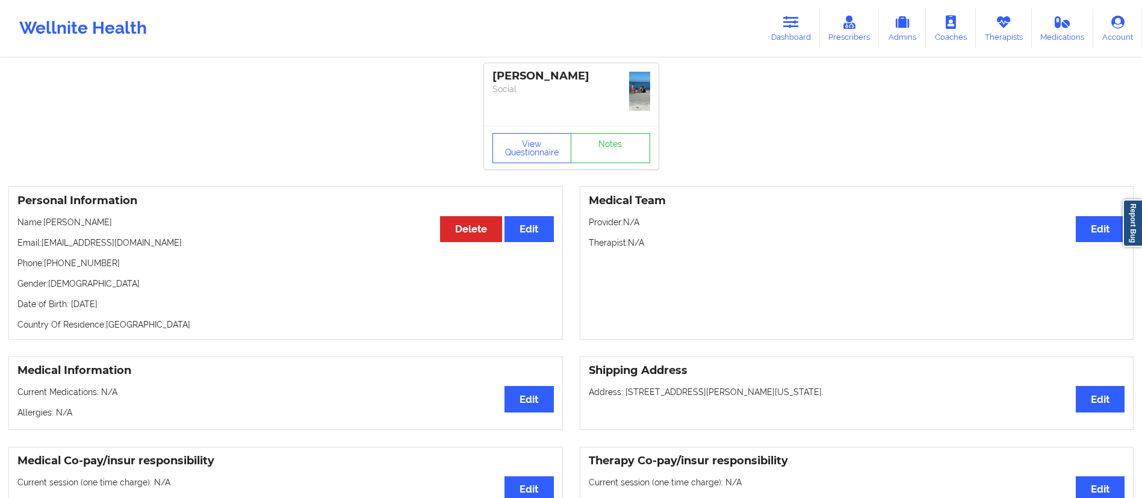
click at [805, 3] on div "Wellnite Health Dashboard Prescribers Admins Coaches Therapists Medications Acc…" at bounding box center [571, 28] width 1142 height 57
click at [766, 45] on link "Dashboard" at bounding box center [791, 28] width 58 height 40
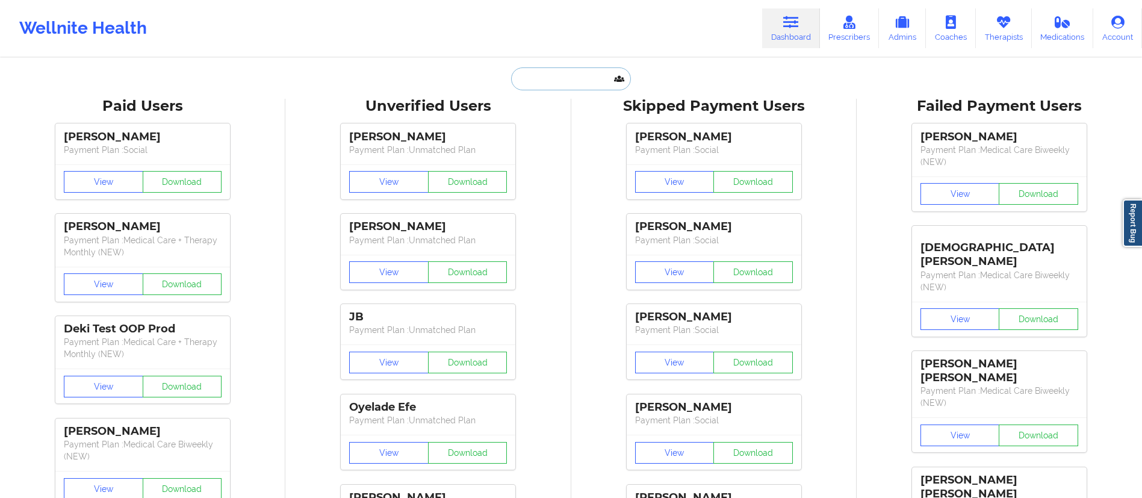
click at [544, 76] on input "text" at bounding box center [570, 78] width 119 height 23
paste input "[PERSON_NAME]"
type input "[PERSON_NAME]"
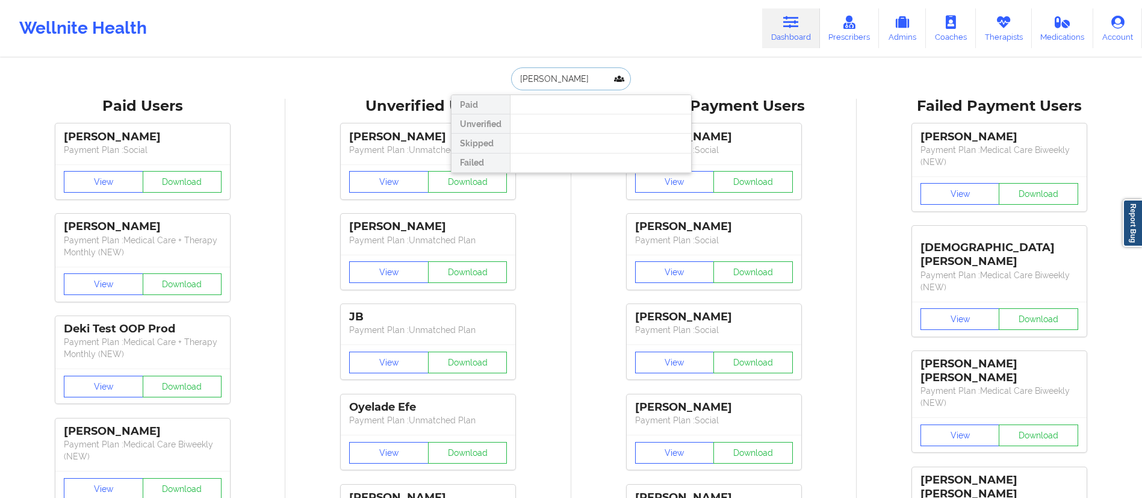
drag, startPoint x: 570, startPoint y: 74, endPoint x: 494, endPoint y: 82, distance: 76.3
click at [494, 82] on div "[PERSON_NAME] Paid Unverified Skipped Failed" at bounding box center [571, 78] width 241 height 23
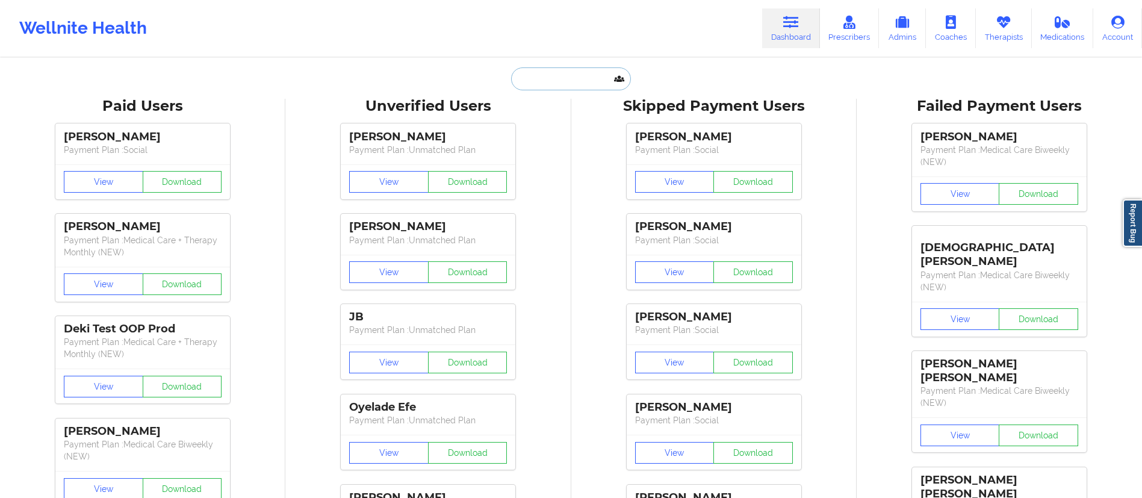
click at [556, 81] on input "text" at bounding box center [570, 78] width 119 height 23
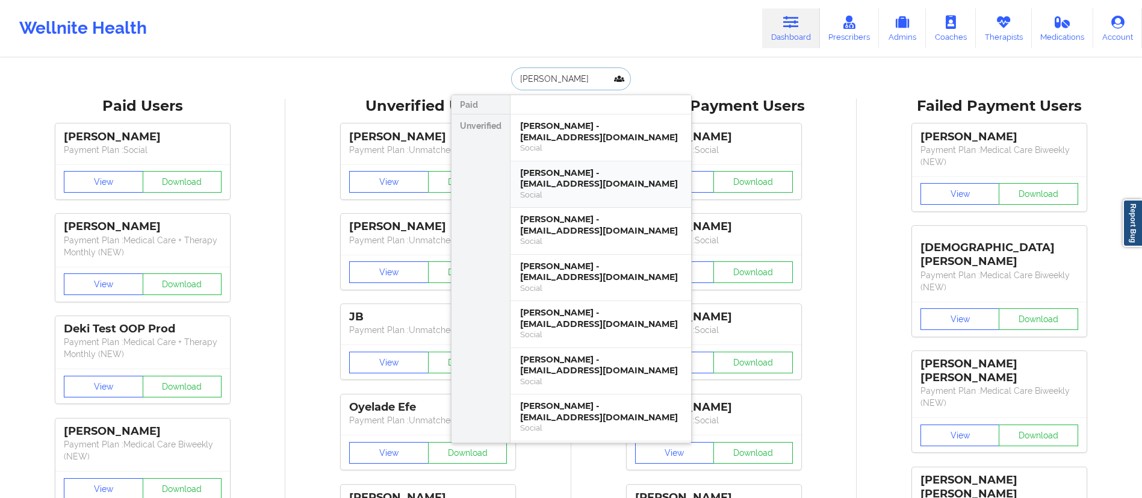
type input "[PERSON_NAME]"
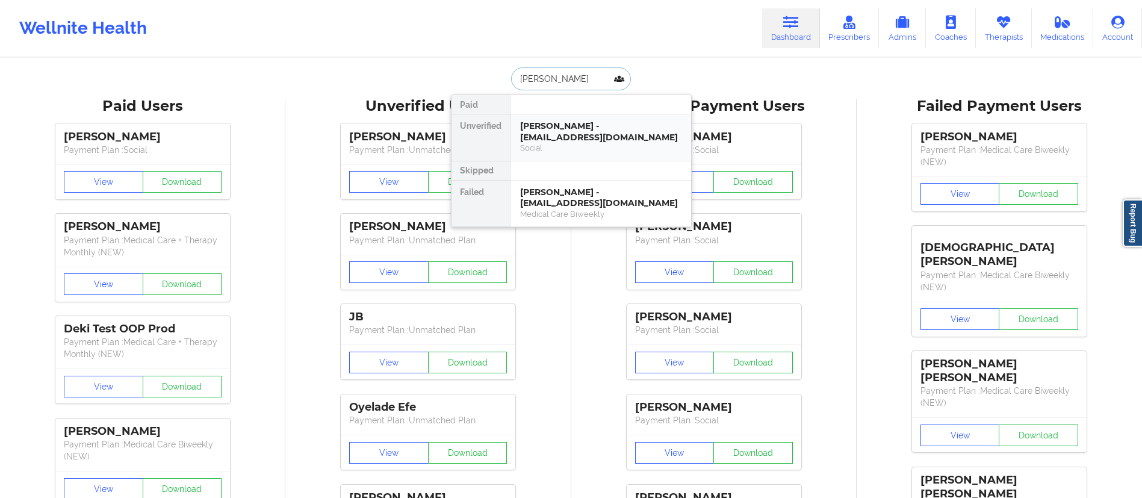
click at [561, 140] on div "[PERSON_NAME] - [EMAIL_ADDRESS][DOMAIN_NAME]" at bounding box center [600, 131] width 161 height 22
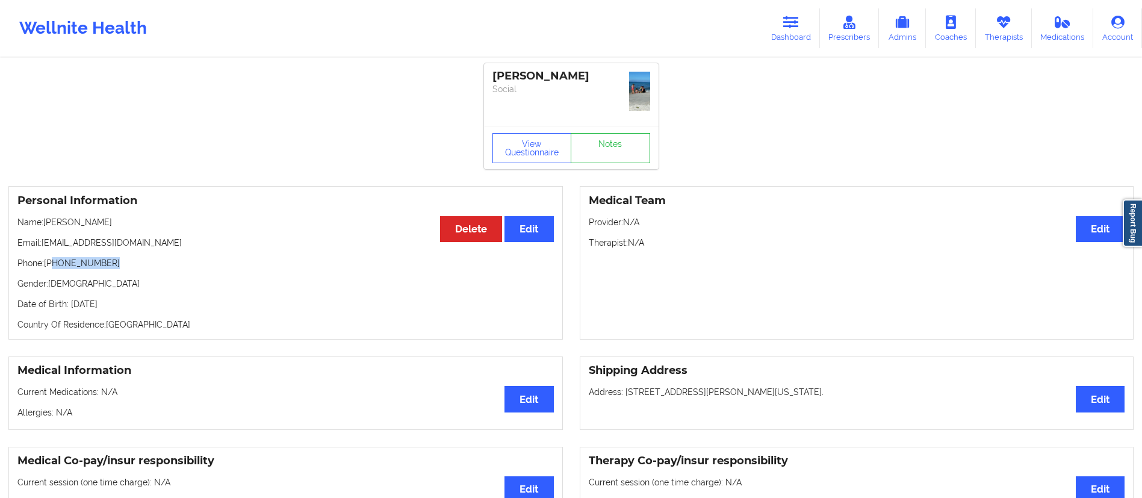
drag, startPoint x: 52, startPoint y: 261, endPoint x: 137, endPoint y: 260, distance: 84.9
click at [137, 260] on p "Phone: [PHONE_NUMBER]" at bounding box center [285, 263] width 536 height 12
